Goal: Task Accomplishment & Management: Manage account settings

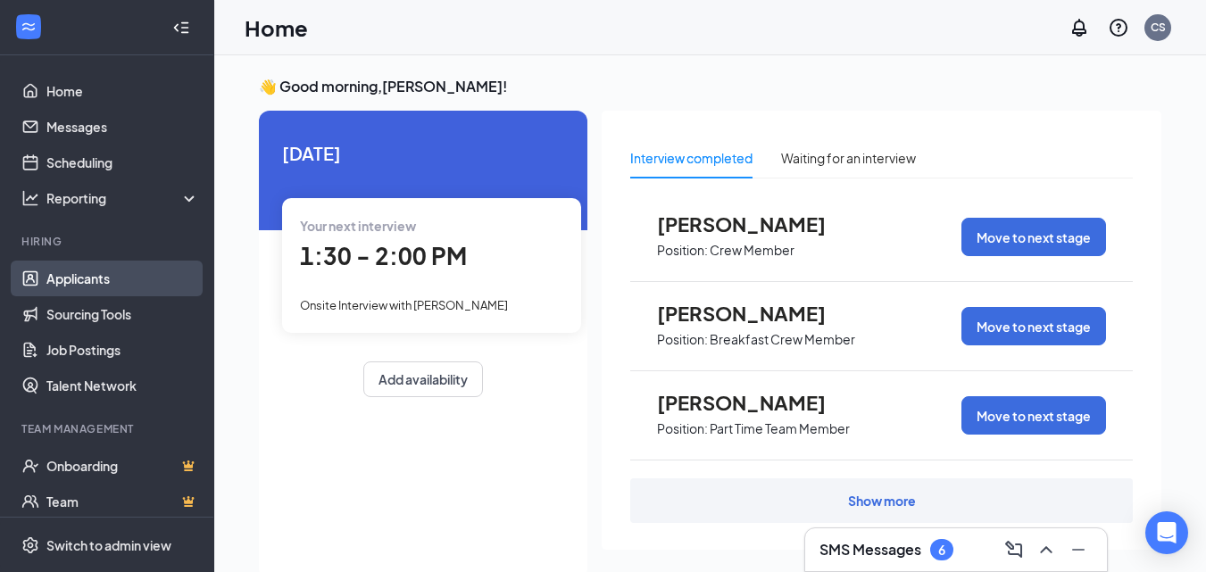
click at [91, 280] on link "Applicants" at bounding box center [122, 279] width 153 height 36
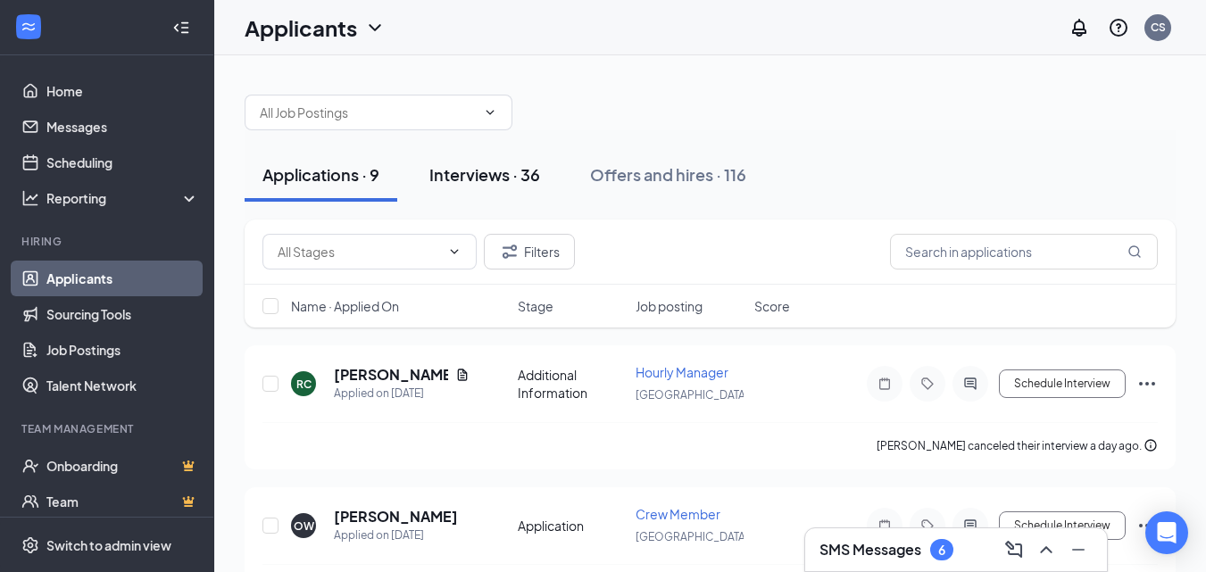
click at [497, 171] on div "Interviews · 36" at bounding box center [484, 174] width 111 height 22
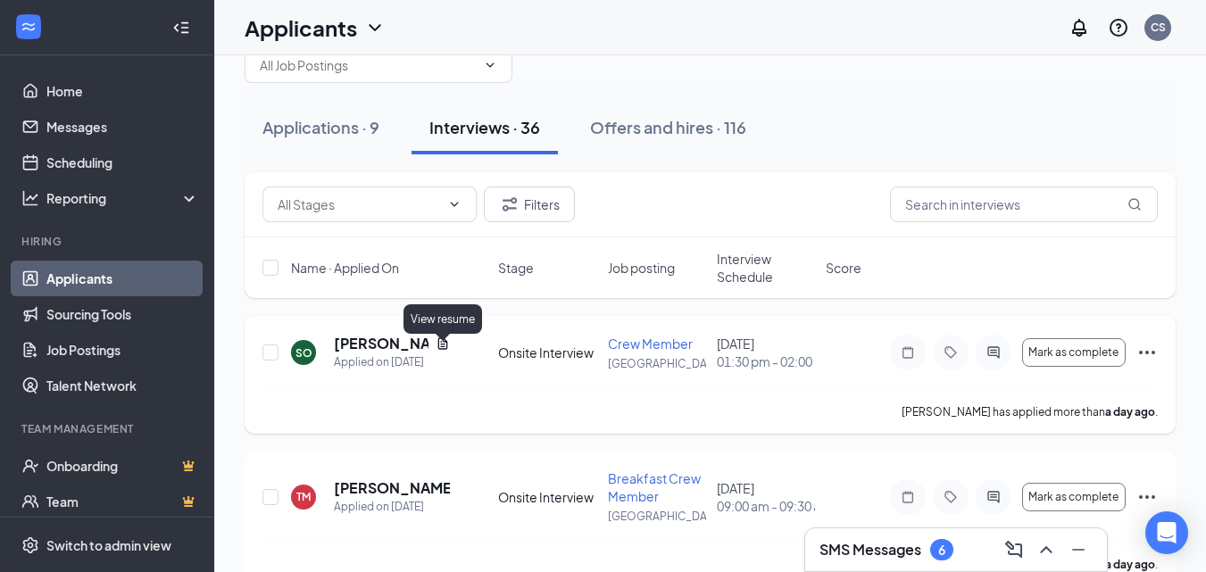
scroll to position [89, 0]
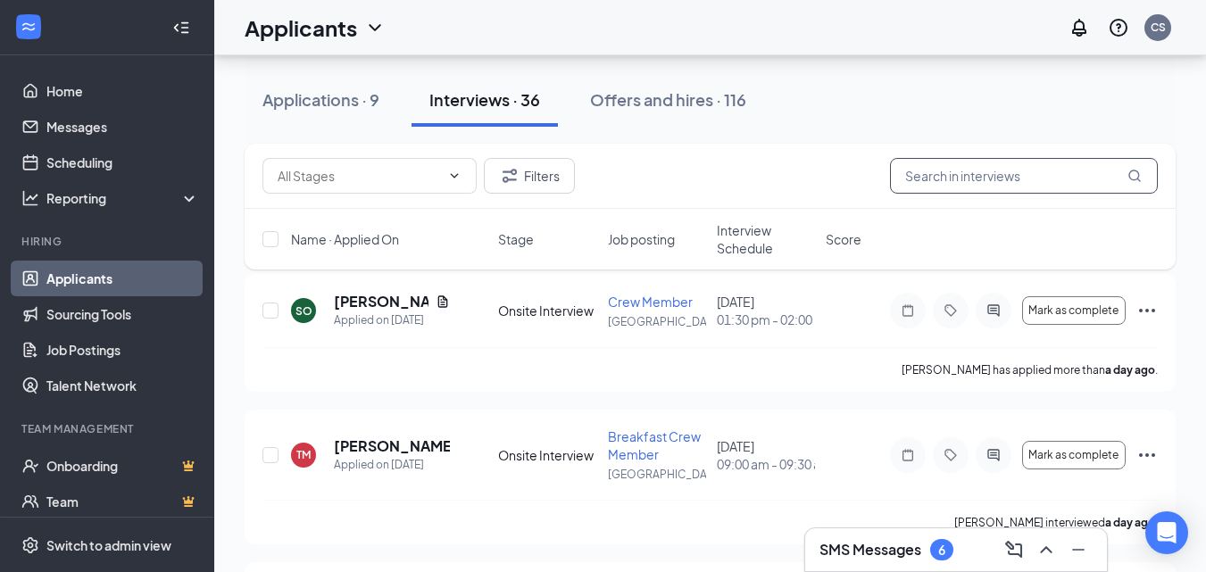
click at [956, 176] on input "text" at bounding box center [1024, 176] width 268 height 36
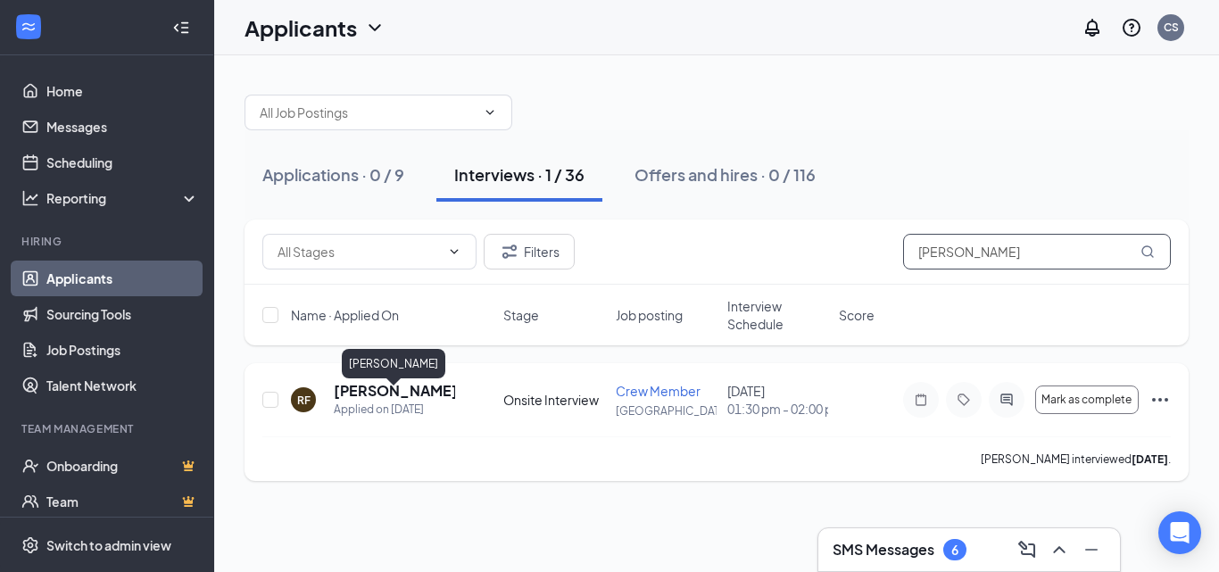
type input "[PERSON_NAME]"
click at [376, 395] on h5 "[PERSON_NAME]" at bounding box center [394, 391] width 121 height 20
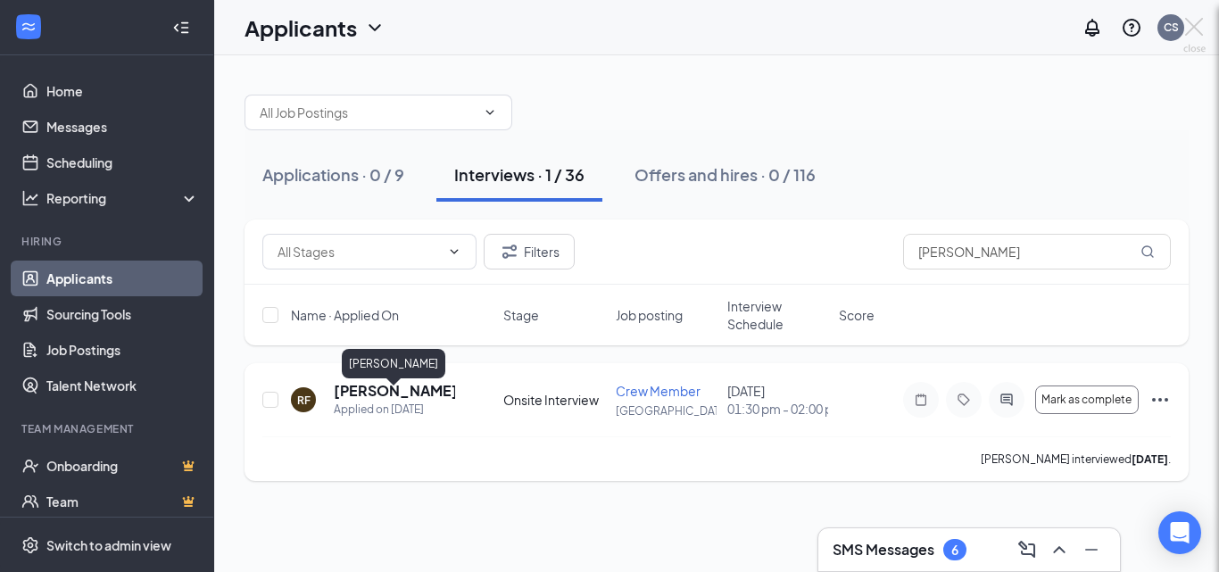
click at [376, 395] on div at bounding box center [609, 286] width 1219 height 572
click at [376, 395] on h5 "[PERSON_NAME]" at bounding box center [394, 391] width 121 height 20
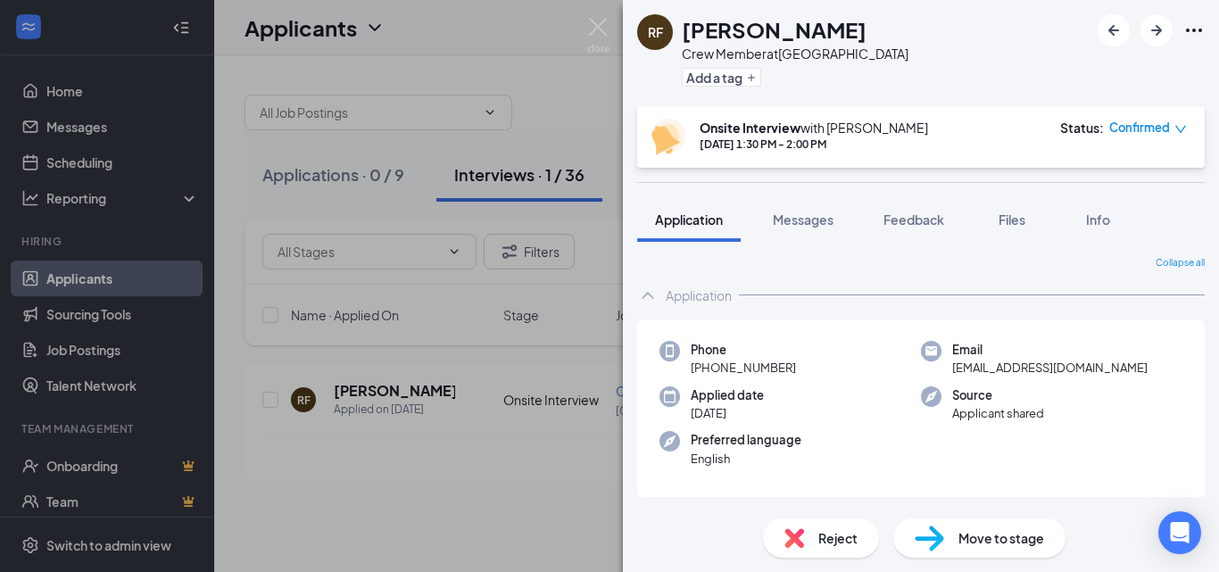
click at [523, 70] on div "RF [PERSON_NAME] Crew Member at [GEOGRAPHIC_DATA] Add a tag Onsite Interview wi…" at bounding box center [609, 286] width 1219 height 572
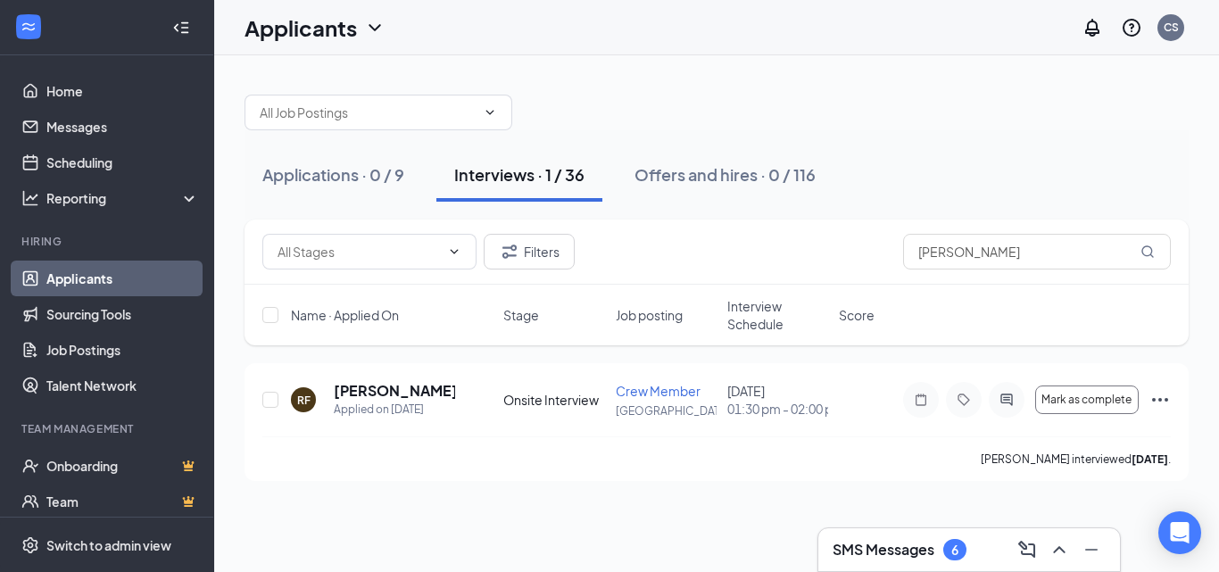
click at [885, 552] on h3 "SMS Messages" at bounding box center [884, 550] width 102 height 20
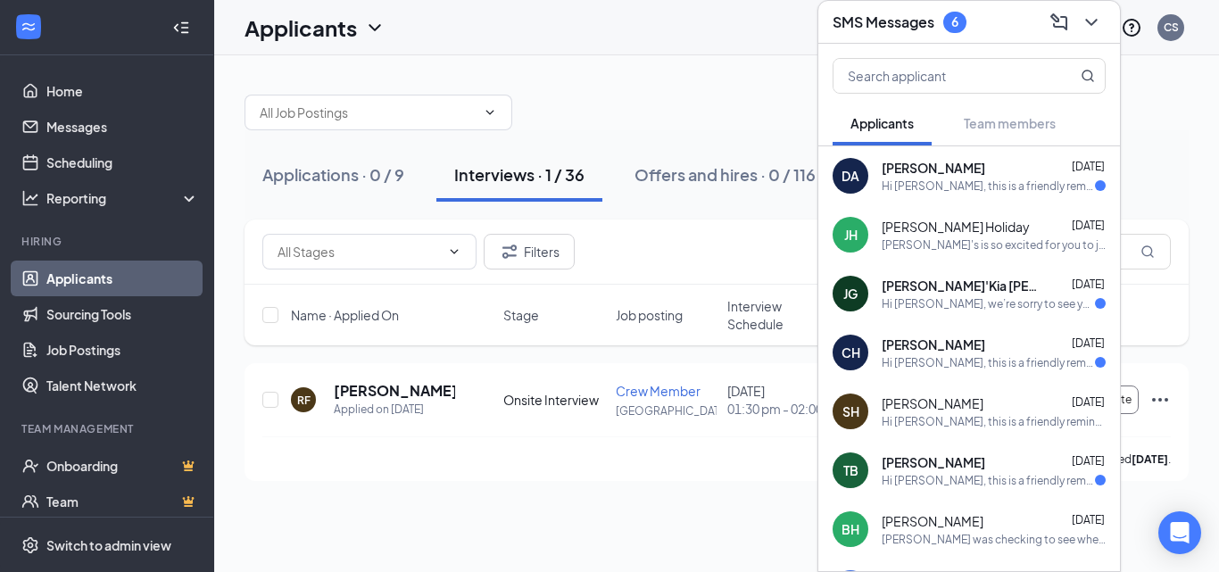
click at [747, 34] on div "Applicants CS" at bounding box center [716, 27] width 1005 height 55
click at [749, 30] on div "Applicants CS" at bounding box center [716, 27] width 1005 height 55
click at [729, 104] on div at bounding box center [717, 104] width 944 height 54
click at [1089, 27] on icon "ChevronDown" at bounding box center [1091, 22] width 21 height 21
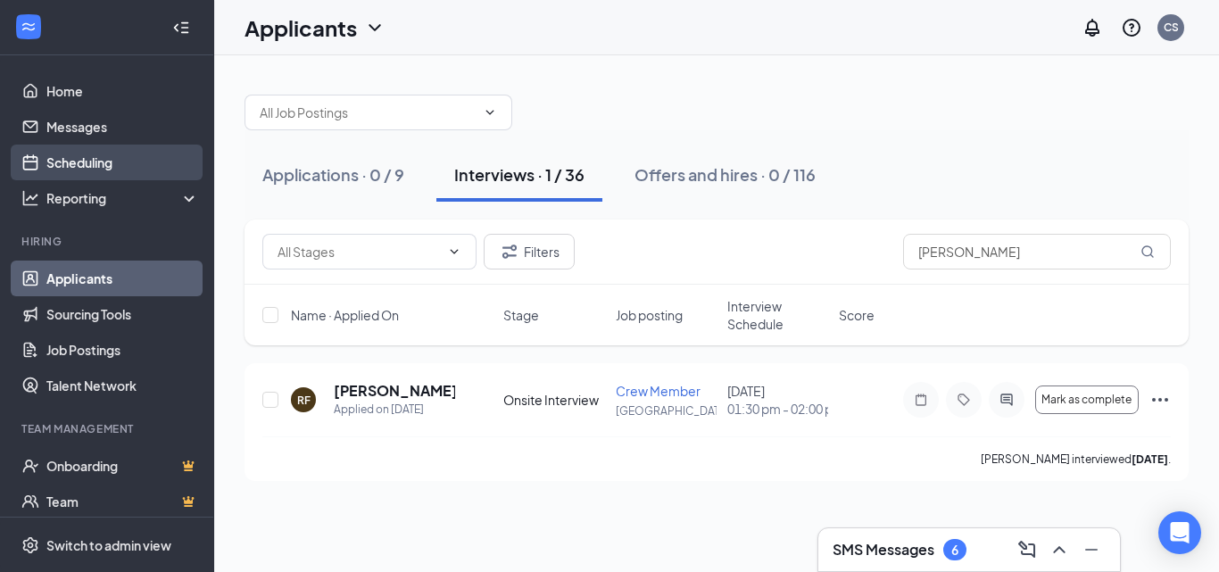
click at [71, 162] on link "Scheduling" at bounding box center [122, 163] width 153 height 36
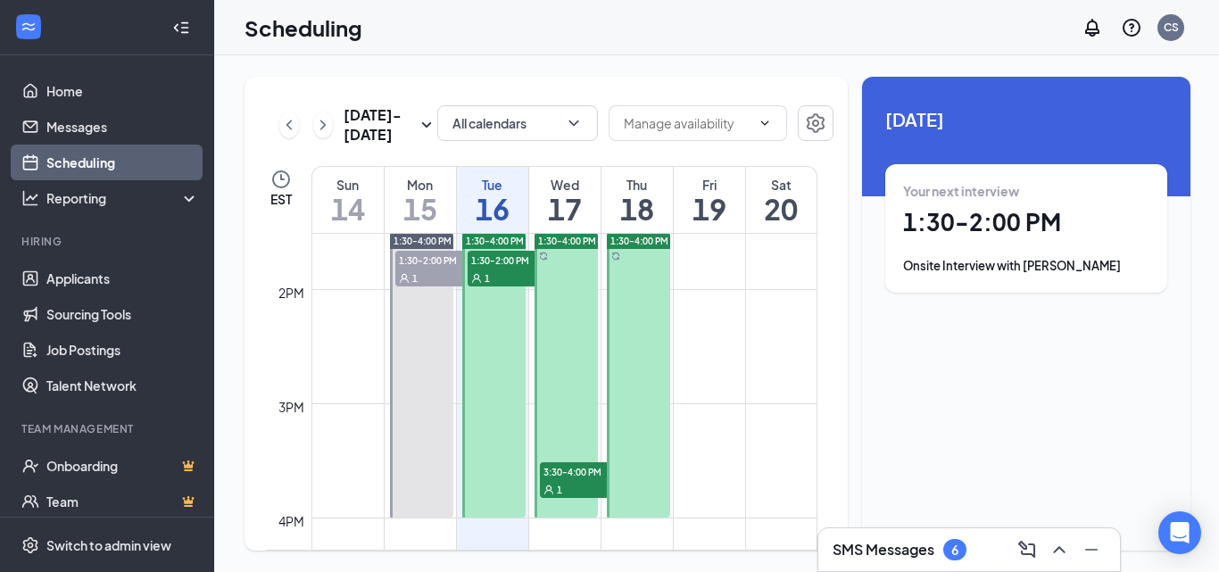
scroll to position [1502, 0]
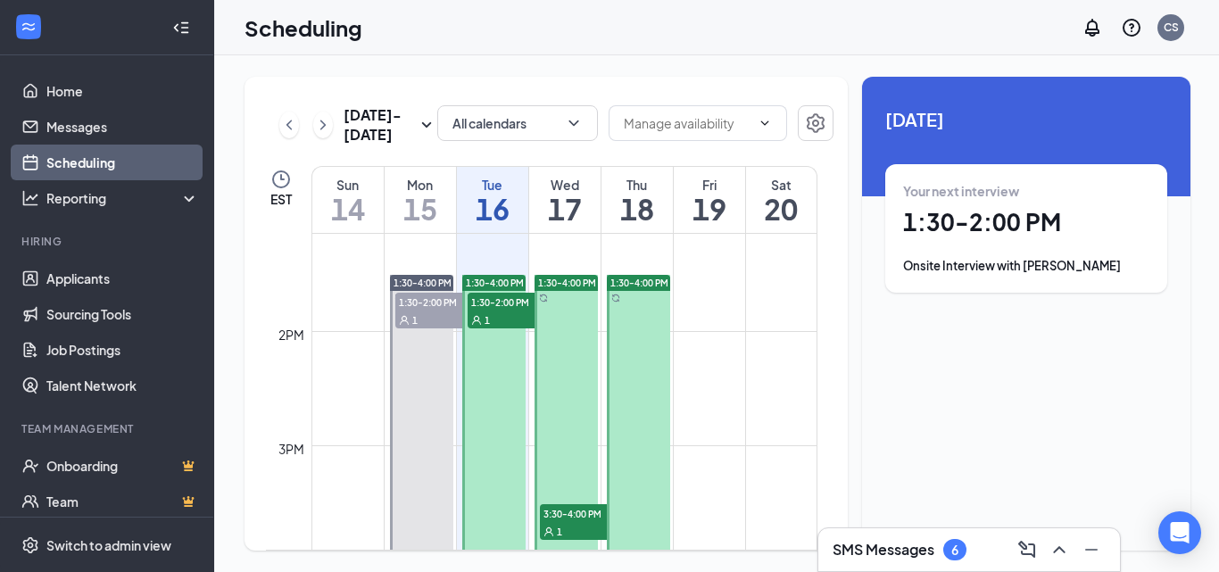
click at [480, 317] on icon "User" at bounding box center [476, 320] width 11 height 11
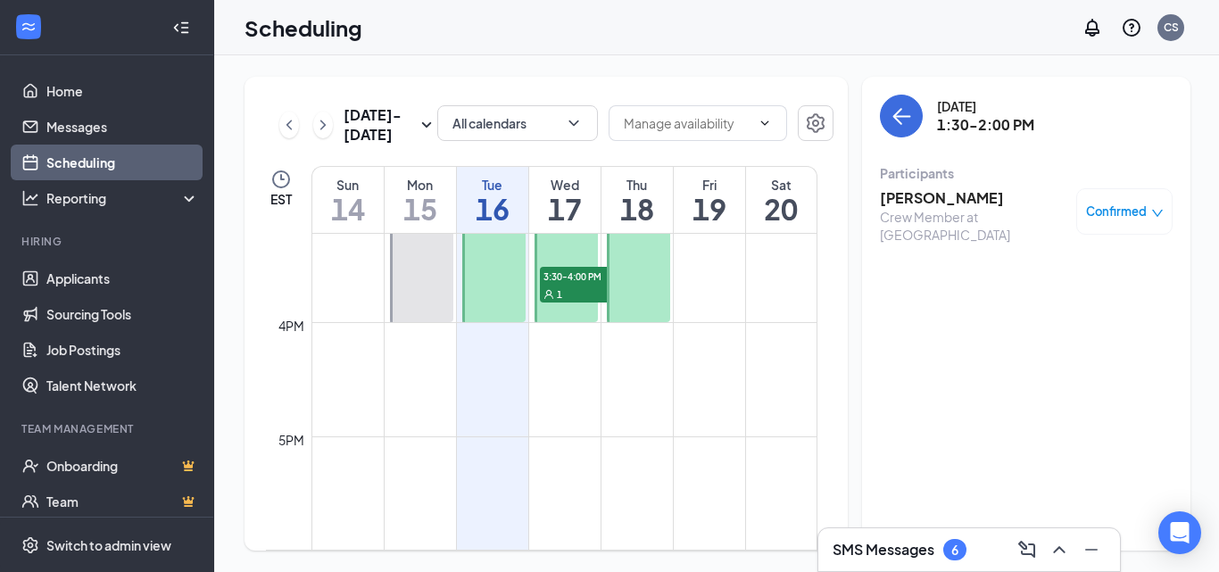
scroll to position [1770, 0]
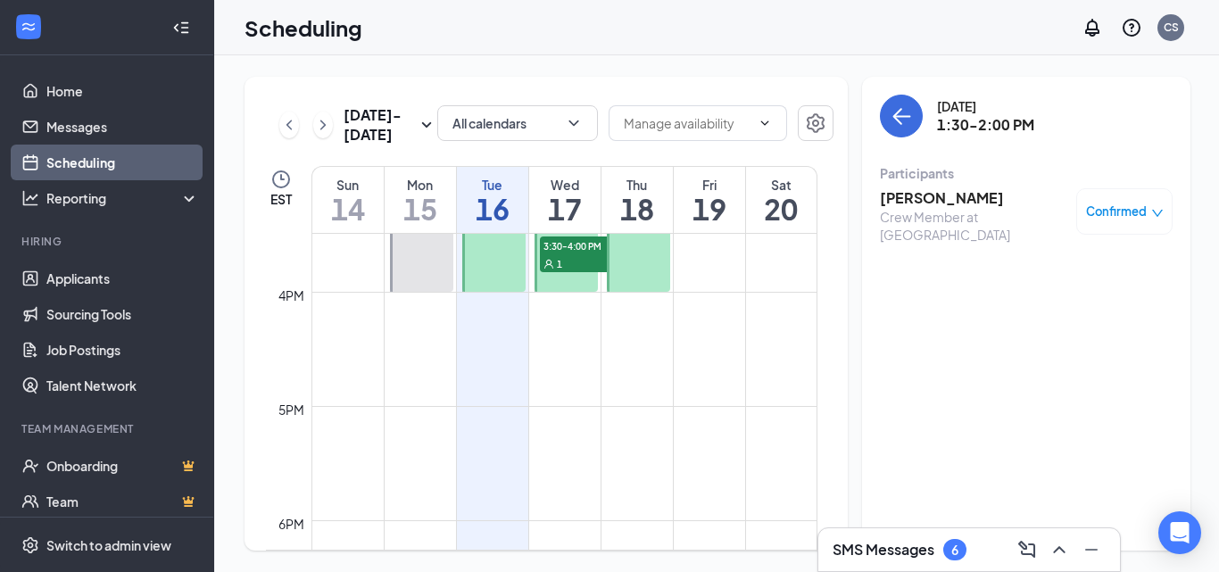
click at [552, 265] on div "1" at bounding box center [584, 263] width 89 height 18
